Goal: Task Accomplishment & Management: Manage account settings

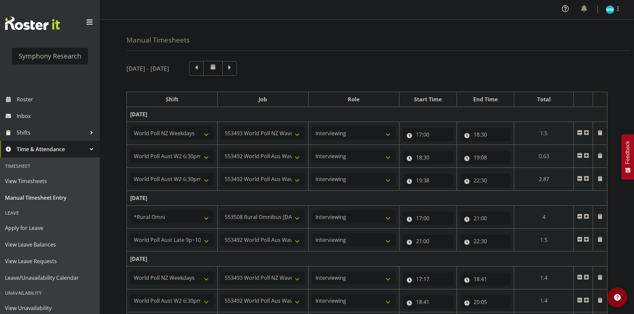
select select "41604"
select select "10527"
select select "47"
select select "56692"
select select "10499"
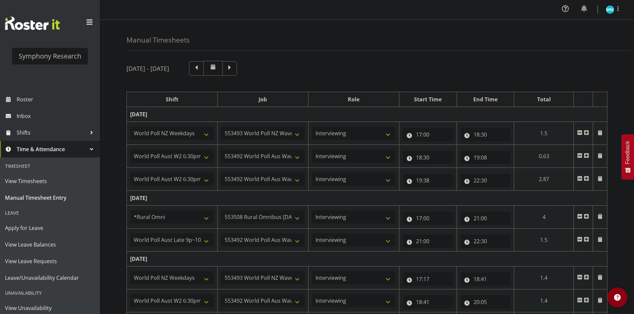
select select "47"
select select "56692"
select select "10499"
select select "47"
select select "57853"
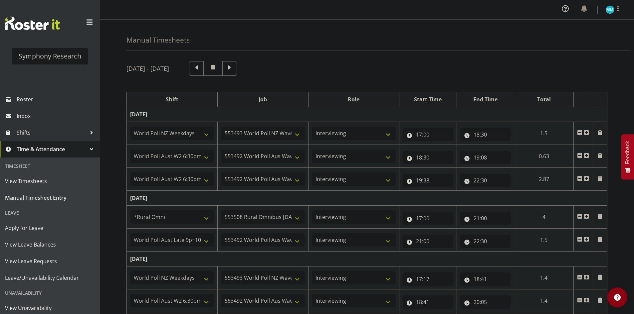
select select "10536"
select select "47"
select select "57511"
select select "10499"
select select "47"
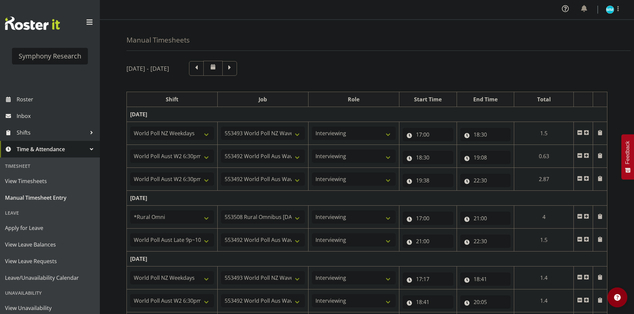
select select "41604"
select select "10527"
select select "47"
select select "56692"
select select "10499"
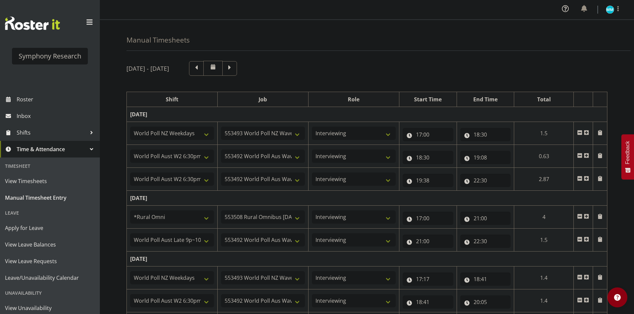
select select "47"
select select "56692"
select select "10499"
select select "47"
select select "41604"
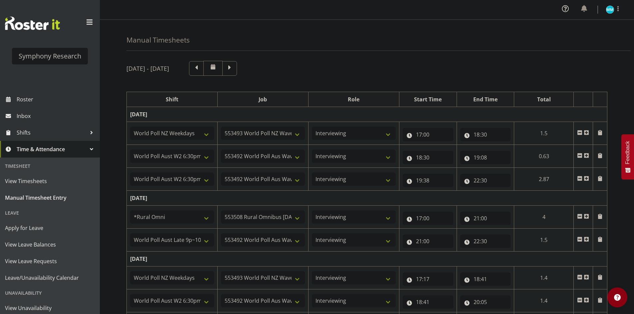
select select "10527"
select select "47"
select select "56692"
select select "10499"
select select "47"
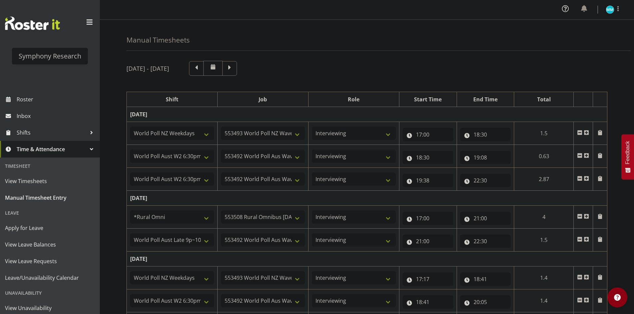
select select "41604"
select select "10527"
select select "47"
select select "56692"
select select "10499"
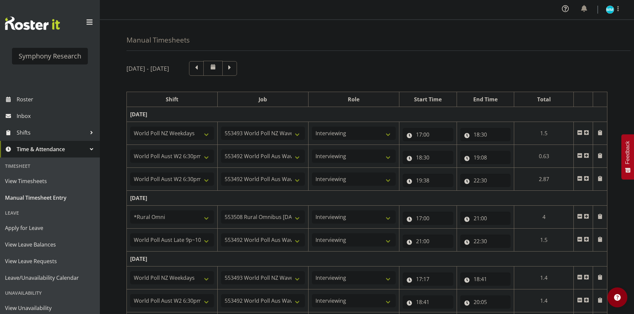
select select "47"
select select "56692"
select select "10499"
select select "47"
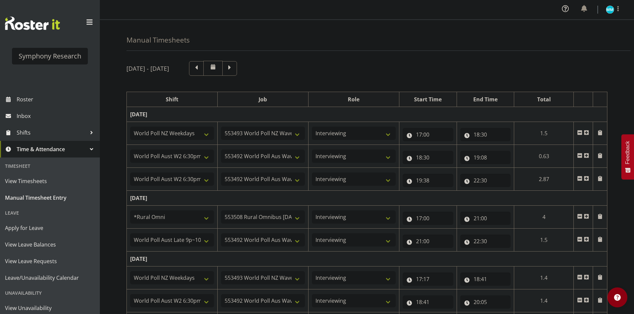
scroll to position [284, 0]
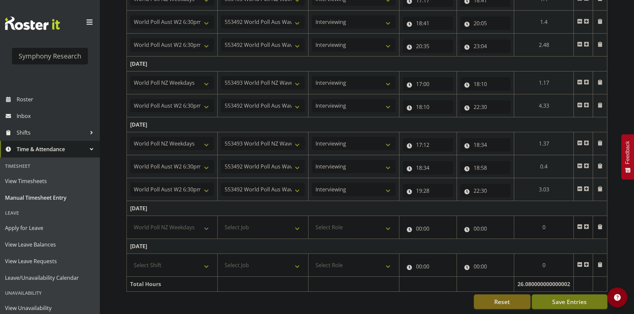
click at [130, 221] on select "Select Shift !!Weekend Residential (Roster IT Shift Label) *Business 9/10am ~ 4…" at bounding box center [172, 227] width 84 height 13
click at [187, 223] on select "!!Weekend Residential (Roster IT Shift Label) *Business 9/10am ~ 4:30pm *Busine…" at bounding box center [172, 227] width 84 height 13
select select "41319"
click at [130, 221] on select "!!Weekend Residential (Roster IT Shift Label) *Business 9/10am ~ 4:30pm *Busine…" at bounding box center [172, 227] width 84 height 13
click at [259, 227] on select "Select Job 550060 IF Admin 553492 World Poll Aus Wave 2 Main 2025 553493 World …" at bounding box center [263, 227] width 84 height 13
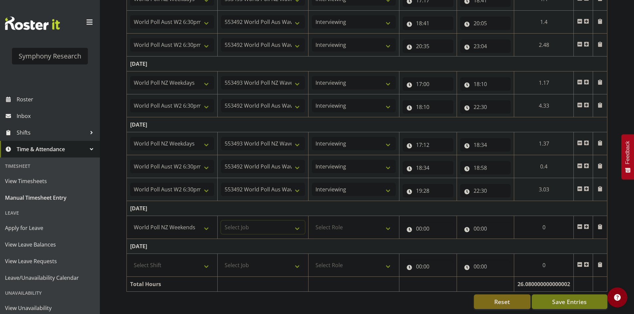
select select "10527"
click at [221, 221] on select "Select Job 550060 IF Admin 553492 World Poll Aus Wave 2 Main 2025 553493 World …" at bounding box center [263, 227] width 84 height 13
click at [321, 226] on select "Select Role Briefing Interviewing" at bounding box center [354, 227] width 84 height 13
select select "47"
click at [312, 221] on select "Select Role Briefing Interviewing" at bounding box center [354, 227] width 84 height 13
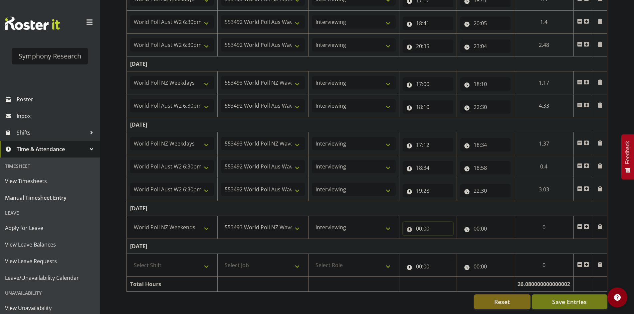
click at [416, 222] on input "00:00" at bounding box center [427, 228] width 51 height 13
click at [439, 241] on div "00 01 02 03 04 05 06 07 08 09 10 11 12 13 14 15 16 17 18 19 20 21 22 23" at bounding box center [446, 247] width 15 height 17
click at [440, 241] on select "00 01 02 03 04 05 06 07 08 09 10 11 12 13 14 15 16 17 18 19 20 21 22 23" at bounding box center [447, 245] width 15 height 13
select select "12"
click at [455, 239] on select "00 01 02 03 04 05 06 07 08 09 10 11 12 13 14 15 16 17 18 19 20 21 22 23" at bounding box center [447, 245] width 15 height 13
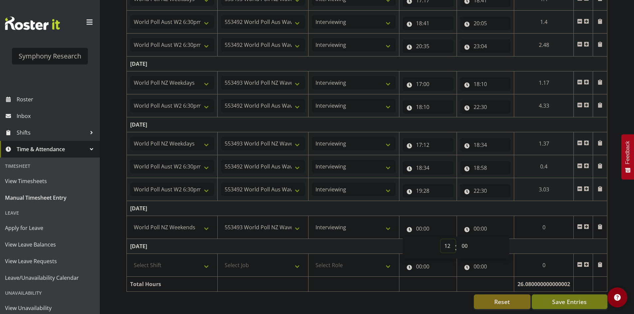
type input "12:00"
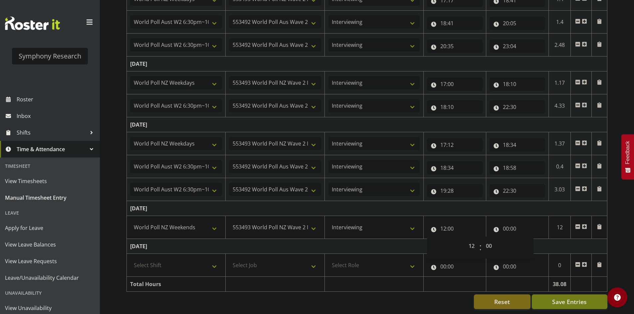
click at [511, 202] on td "[DATE]" at bounding box center [367, 208] width 480 height 15
click at [507, 222] on input "00:00" at bounding box center [517, 228] width 56 height 13
click at [530, 242] on select "00 01 02 03 04 05 06 07 08 09 10 11 12 13 14 15 16 17 18 19 20 21 22 23" at bounding box center [534, 245] width 15 height 13
select select "13"
click at [527, 239] on select "00 01 02 03 04 05 06 07 08 09 10 11 12 13 14 15 16 17 18 19 20 21 22 23" at bounding box center [534, 245] width 15 height 13
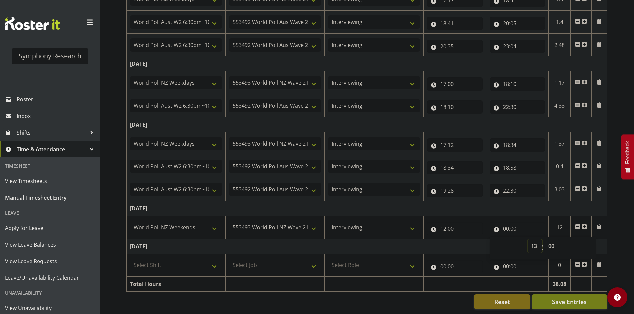
type input "13:00"
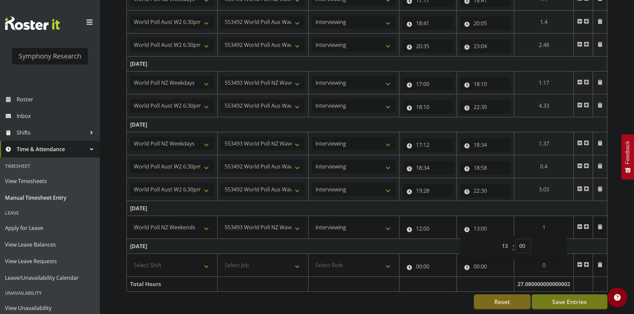
click at [520, 239] on select "00 01 02 03 04 05 06 07 08 09 10 11 12 13 14 15 16 17 18 19 20 21 22 23 24 25 2…" at bounding box center [522, 245] width 15 height 13
select select "6"
click at [515, 239] on select "00 01 02 03 04 05 06 07 08 09 10 11 12 13 14 15 16 17 18 19 20 21 22 23 24 25 2…" at bounding box center [522, 245] width 15 height 13
type input "13:06"
click at [500, 204] on td "[DATE]" at bounding box center [367, 208] width 480 height 15
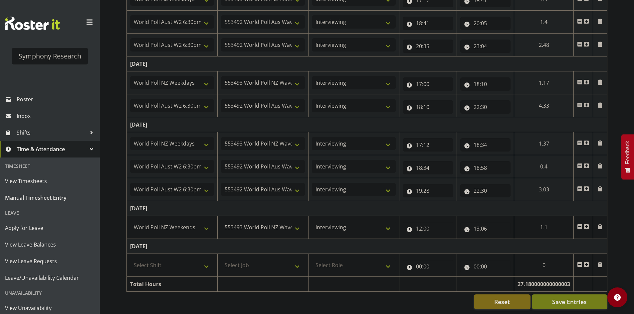
click at [587, 224] on span at bounding box center [585, 226] width 5 height 5
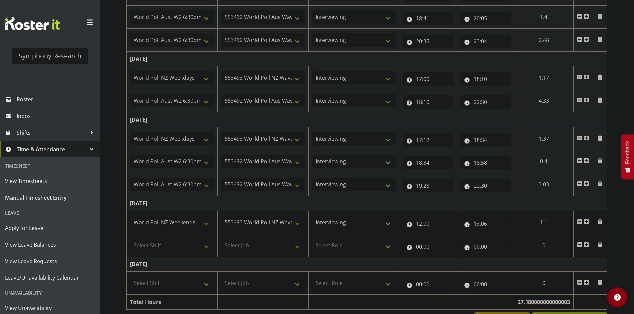
click at [534, 204] on td "[DATE]" at bounding box center [367, 203] width 480 height 15
click at [185, 249] on select "Select Shift !!Weekend Residential (Roster IT Shift Label) *Business 9/10am ~ 4…" at bounding box center [172, 245] width 84 height 13
select select "11547"
click at [130, 239] on select "Select Shift !!Weekend Residential (Roster IT Shift Label) *Business 9/10am ~ 4…" at bounding box center [172, 245] width 84 height 13
click at [258, 244] on select "Select Job 550060 IF Admin 553492 World Poll Aus Wave 2 Main 2025 553493 World …" at bounding box center [263, 245] width 84 height 13
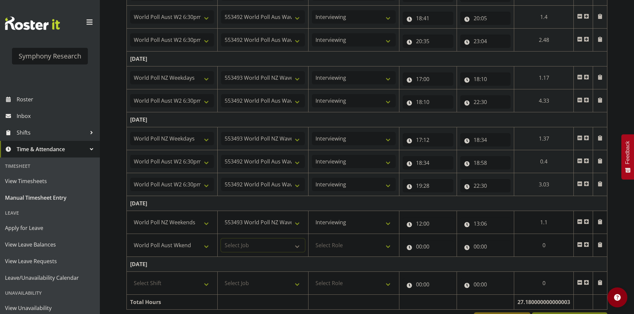
select select "10499"
click at [221, 239] on select "Select Job 550060 IF Admin 553492 World Poll Aus Wave 2 Main 2025 553493 World …" at bounding box center [263, 245] width 84 height 13
click at [336, 252] on select "Select Role Briefing Interviewing" at bounding box center [354, 245] width 84 height 13
select select "47"
click at [312, 239] on select "Select Role Briefing Interviewing" at bounding box center [354, 245] width 84 height 13
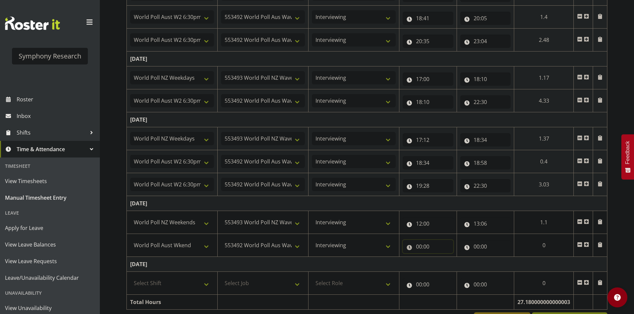
click at [414, 248] on input "00:00" at bounding box center [427, 246] width 51 height 13
click at [448, 264] on select "00 01 02 03 04 05 06 07 08 09 10 11 12 13 14 15 16 17 18 19 20 21 22 23" at bounding box center [447, 263] width 15 height 13
select select "13"
click at [441, 257] on select "00 01 02 03 04 05 06 07 08 09 10 11 12 13 14 15 16 17 18 19 20 21 22 23" at bounding box center [447, 263] width 15 height 13
type input "13:00"
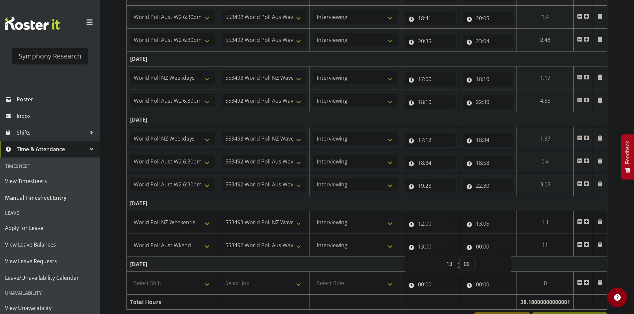
click at [463, 257] on select "00 01 02 03 04 05 06 07 08 09 10 11 12 13 14 15 16 17 18 19 20 21 22 23 24 25 2…" at bounding box center [467, 263] width 15 height 13
select select "6"
click at [460, 257] on select "00 01 02 03 04 05 06 07 08 09 10 11 12 13 14 15 16 17 18 19 20 21 22 23 24 25 2…" at bounding box center [467, 263] width 15 height 13
type input "13:06"
click at [484, 201] on td "[DATE]" at bounding box center [367, 203] width 480 height 15
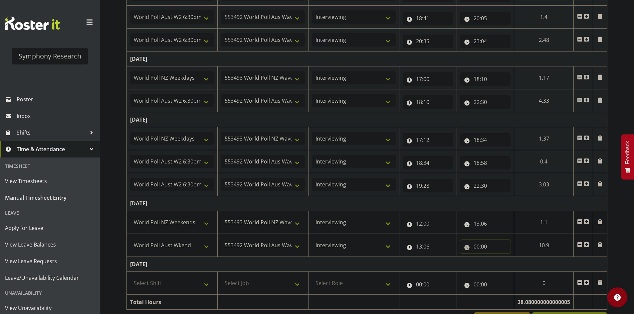
click at [474, 249] on input "00:00" at bounding box center [485, 246] width 51 height 13
click at [501, 262] on select "00 01 02 03 04 05 06 07 08 09 10 11 12 13 14 15 16 17 18 19 20 21 22 23" at bounding box center [505, 263] width 15 height 13
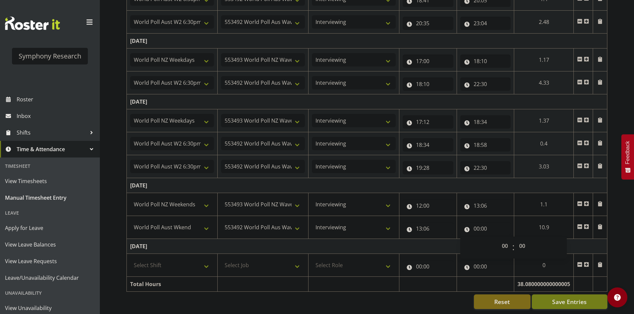
click at [428, 239] on td "[DATE]" at bounding box center [367, 246] width 480 height 15
click at [483, 223] on input "00:00" at bounding box center [485, 228] width 51 height 13
click at [507, 249] on span "00 01 02 03 04 05 06 07 08 09 10 11 12 13 14 15 16 17 18 19 20 21 22 23" at bounding box center [505, 247] width 15 height 17
click at [507, 245] on select "00 01 02 03 04 05 06 07 08 09 10 11 12 13 14 15 16 17 18 19 20 21 22 23" at bounding box center [505, 245] width 15 height 13
select select "15"
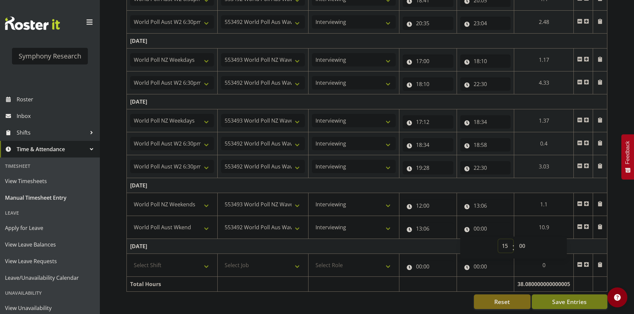
click at [498, 239] on select "00 01 02 03 04 05 06 07 08 09 10 11 12 13 14 15 16 17 18 19 20 21 22 23" at bounding box center [505, 245] width 15 height 13
type input "15:00"
click at [522, 239] on select "00 01 02 03 04 05 06 07 08 09 10 11 12 13 14 15 16 17 18 19 20 21 22 23 24 25 2…" at bounding box center [522, 245] width 15 height 13
select select "46"
click at [530, 239] on select "00 01 02 03 04 05 06 07 08 09 10 11 12 13 14 15 16 17 18 19 20 21 22 23 24 25 2…" at bounding box center [522, 245] width 15 height 13
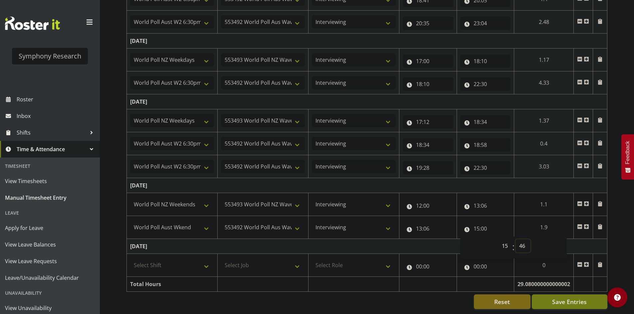
type input "15:46"
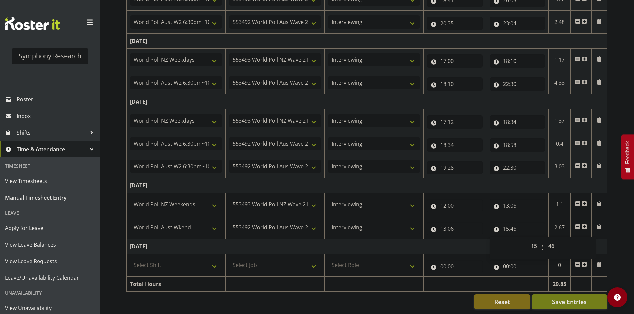
click at [582, 224] on span at bounding box center [583, 226] width 5 height 5
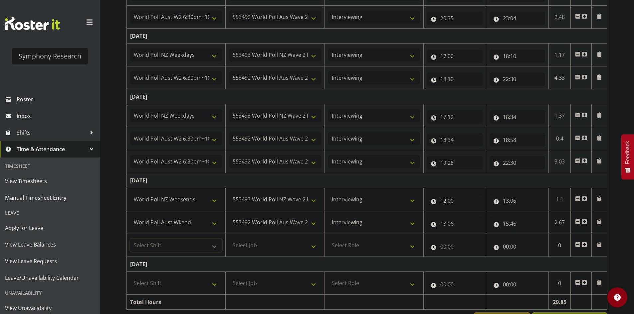
click at [197, 248] on select "Select Shift !!Weekend Residential (Roster IT Shift Label) *Business 9/10am ~ 4…" at bounding box center [176, 245] width 92 height 13
select select "11547"
click at [130, 239] on select "Select Shift !!Weekend Residential (Roster IT Shift Label) *Business 9/10am ~ 4…" at bounding box center [176, 245] width 92 height 13
click at [292, 245] on select "Select Job 550060 IF Admin 553492 World Poll Aus Wave 2 Main 2025 553493 World …" at bounding box center [275, 245] width 92 height 13
select select "10499"
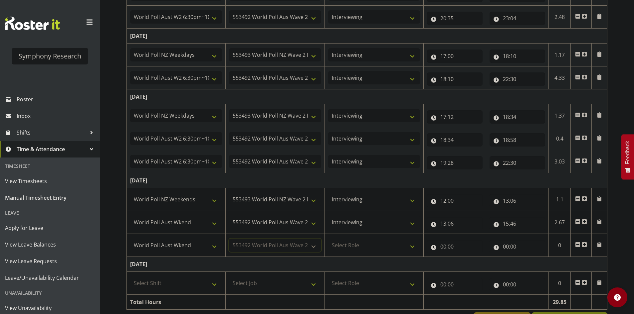
click at [229, 239] on select "Select Job 550060 IF Admin 553492 World Poll Aus Wave 2 Main 2025 553493 World …" at bounding box center [275, 245] width 92 height 13
click at [355, 243] on select "Select Role Briefing Interviewing" at bounding box center [374, 245] width 92 height 13
select select "47"
click at [328, 239] on select "Select Role Briefing Interviewing" at bounding box center [374, 245] width 92 height 13
click at [445, 246] on input "00:00" at bounding box center [455, 246] width 56 height 13
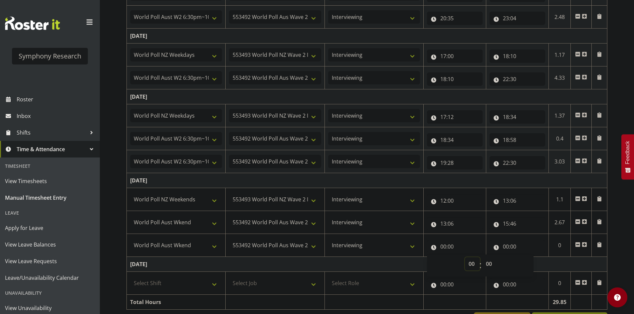
click at [472, 264] on select "00 01 02 03 04 05 06 07 08 09 10 11 12 13 14 15 16 17 18 19 20 21 22 23" at bounding box center [472, 263] width 15 height 13
select select "16"
click at [465, 257] on select "00 01 02 03 04 05 06 07 08 09 10 11 12 13 14 15 16 17 18 19 20 21 22 23" at bounding box center [472, 263] width 15 height 13
type input "16:00"
click at [495, 266] on select "00 01 02 03 04 05 06 07 08 09 10 11 12 13 14 15 16 17 18 19 20 21 22 23 24 25 2…" at bounding box center [489, 263] width 15 height 13
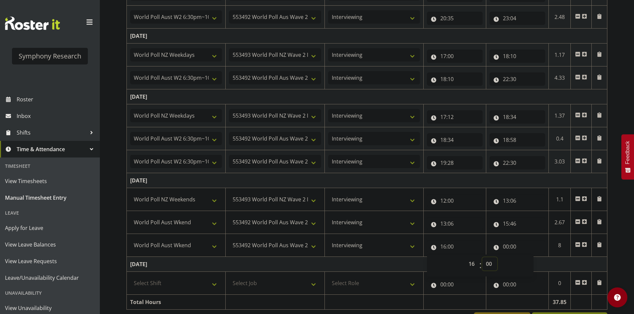
select select "6"
click at [482, 257] on select "00 01 02 03 04 05 06 07 08 09 10 11 12 13 14 15 16 17 18 19 20 21 22 23 24 25 2…" at bounding box center [489, 263] width 15 height 13
type input "16:06"
click at [488, 266] on select "00 01 02 03 04 05 06 07 08 09 10 11 12 13 14 15 16 17 18 19 20 21 22 23 24 25 2…" at bounding box center [489, 263] width 15 height 13
select select "16"
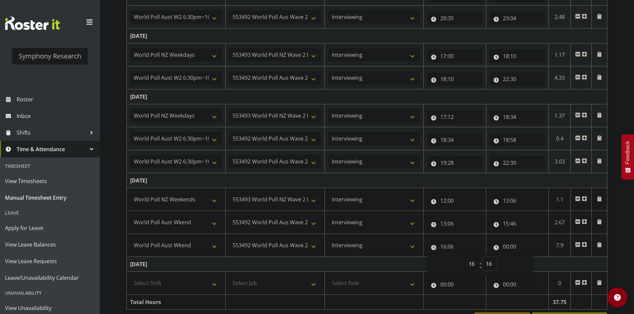
click at [482, 257] on select "00 01 02 03 04 05 06 07 08 09 10 11 12 13 14 15 16 17 18 19 20 21 22 23 24 25 2…" at bounding box center [489, 263] width 15 height 13
type input "16:16"
click at [506, 246] on input "00:00" at bounding box center [517, 246] width 56 height 13
click at [531, 263] on select "00 01 02 03 04 05 06 07 08 09 10 11 12 13 14 15 16 17 18 19 20 21 22 23" at bounding box center [534, 263] width 15 height 13
select select "19"
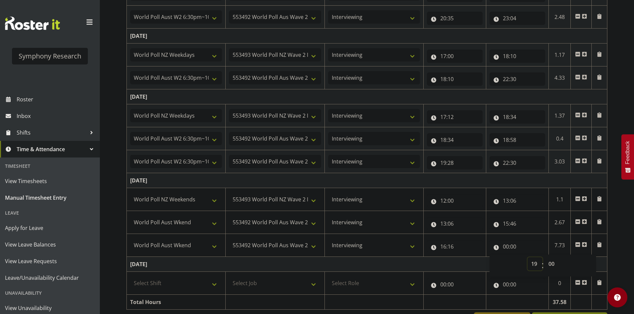
click at [527, 257] on select "00 01 02 03 04 05 06 07 08 09 10 11 12 13 14 15 16 17 18 19 20 21 22 23" at bounding box center [534, 263] width 15 height 13
type input "19:00"
click at [519, 183] on td "[DATE]" at bounding box center [367, 180] width 480 height 15
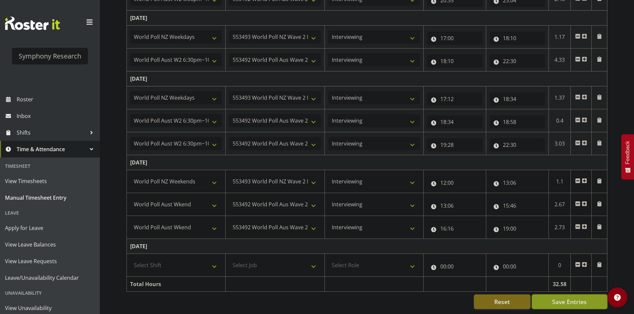
click at [570, 301] on span "Save Entries" at bounding box center [569, 302] width 35 height 9
